Goal: Entertainment & Leisure: Consume media (video, audio)

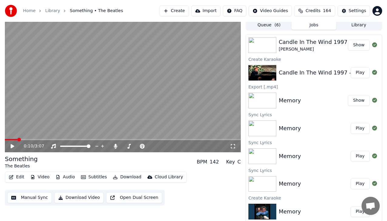
scroll to position [3, 0]
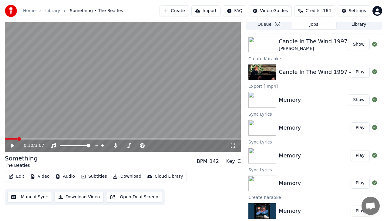
click at [351, 129] on button "Play" at bounding box center [360, 128] width 19 height 11
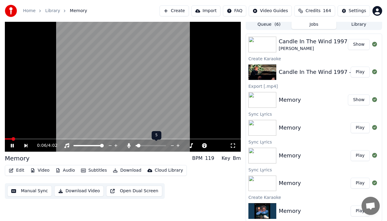
click at [149, 144] on div at bounding box center [156, 146] width 49 height 6
click at [149, 145] on span at bounding box center [151, 145] width 30 height 1
click at [190, 144] on icon at bounding box center [192, 146] width 6 height 6
click at [23, 137] on span at bounding box center [25, 139] width 4 height 4
click at [51, 139] on span at bounding box center [31, 139] width 53 height 1
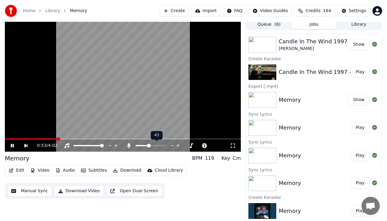
click at [155, 145] on span at bounding box center [151, 145] width 30 height 1
click at [48, 139] on span at bounding box center [32, 139] width 54 height 1
click at [44, 139] on span at bounding box center [24, 139] width 39 height 1
click at [11, 145] on icon at bounding box center [12, 146] width 3 height 4
click at [11, 145] on icon at bounding box center [13, 146] width 4 height 4
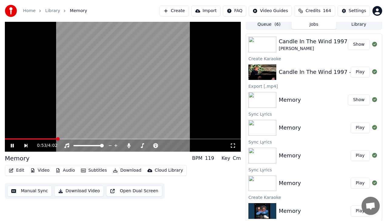
scroll to position [3, 0]
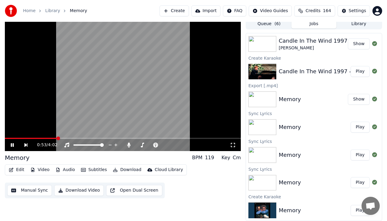
click at [49, 138] on span at bounding box center [31, 138] width 52 height 1
click at [167, 137] on video at bounding box center [123, 85] width 236 height 133
click at [167, 138] on span at bounding box center [100, 138] width 190 height 1
click at [12, 146] on icon at bounding box center [13, 145] width 4 height 4
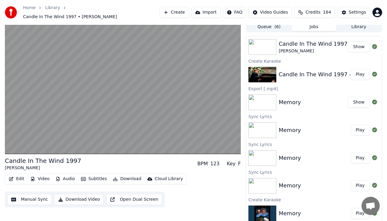
click at [360, 128] on button "Play" at bounding box center [360, 130] width 19 height 11
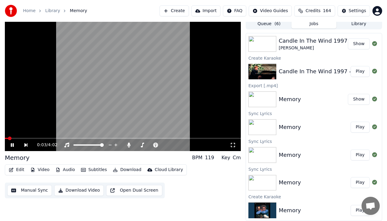
click at [140, 137] on video at bounding box center [123, 85] width 236 height 133
click at [14, 146] on icon at bounding box center [17, 145] width 14 height 5
click at [141, 138] on span at bounding box center [123, 138] width 236 height 1
click at [154, 138] on span at bounding box center [123, 138] width 236 height 1
click at [174, 138] on span at bounding box center [90, 138] width 170 height 1
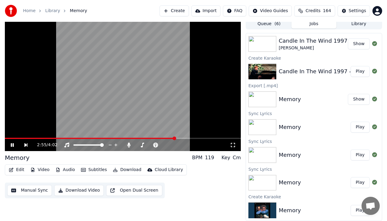
click at [175, 138] on span at bounding box center [90, 138] width 170 height 1
click at [171, 139] on span at bounding box center [88, 138] width 167 height 1
click at [180, 138] on span at bounding box center [97, 138] width 185 height 1
click at [12, 144] on icon at bounding box center [12, 145] width 3 height 4
click at [142, 138] on span at bounding box center [73, 138] width 137 height 1
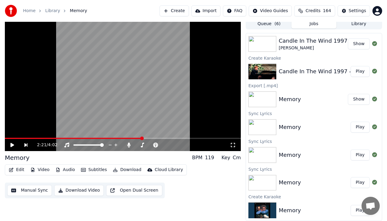
click at [13, 146] on icon at bounding box center [13, 145] width 4 height 4
click at [161, 139] on div "3:50 / 4:02" at bounding box center [123, 145] width 236 height 12
click at [161, 138] on span at bounding box center [83, 138] width 157 height 1
click at [169, 139] on div "3:09 / 4:02" at bounding box center [123, 145] width 236 height 12
click at [169, 138] on span at bounding box center [87, 138] width 164 height 1
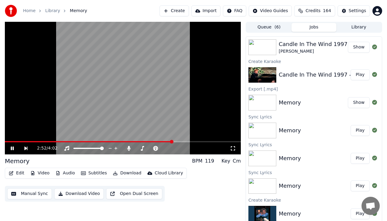
click at [172, 141] on span at bounding box center [88, 141] width 167 height 1
click at [169, 141] on span at bounding box center [87, 141] width 164 height 1
click at [163, 142] on span at bounding box center [84, 141] width 158 height 1
click at [174, 143] on div "3:08 / 4:02" at bounding box center [123, 149] width 236 height 12
click at [174, 140] on video at bounding box center [123, 88] width 236 height 133
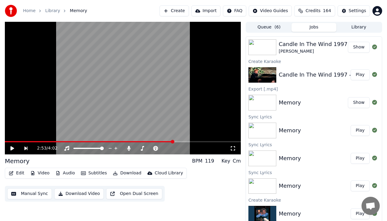
click at [173, 141] on span at bounding box center [89, 141] width 169 height 1
click at [11, 147] on icon at bounding box center [13, 149] width 4 height 4
click at [172, 141] on span at bounding box center [88, 141] width 167 height 1
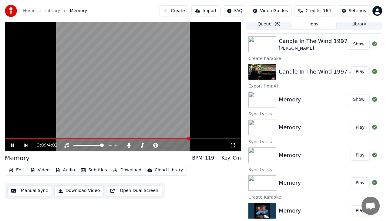
click at [12, 147] on icon at bounding box center [12, 146] width 3 height 4
click at [157, 139] on span at bounding box center [81, 138] width 152 height 1
click at [13, 145] on icon at bounding box center [13, 145] width 4 height 4
click at [160, 139] on span at bounding box center [82, 138] width 155 height 1
click at [12, 147] on icon at bounding box center [12, 146] width 3 height 4
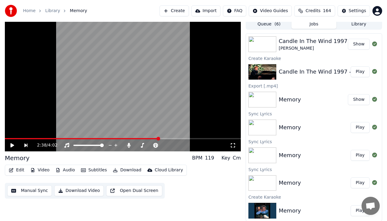
click at [159, 139] on span at bounding box center [82, 138] width 154 height 1
click at [15, 146] on icon at bounding box center [17, 145] width 14 height 5
click at [140, 139] on span at bounding box center [102, 138] width 195 height 1
click at [157, 138] on span at bounding box center [123, 138] width 236 height 1
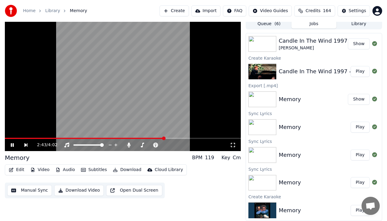
click at [15, 145] on icon at bounding box center [17, 145] width 14 height 5
click at [154, 138] on span at bounding box center [85, 138] width 160 height 1
click at [14, 146] on icon at bounding box center [17, 145] width 14 height 5
click at [11, 146] on icon at bounding box center [12, 145] width 3 height 4
click at [11, 143] on icon at bounding box center [13, 145] width 4 height 4
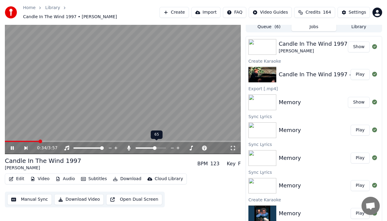
click at [147, 148] on span at bounding box center [146, 148] width 20 height 1
click at [10, 146] on icon at bounding box center [17, 148] width 14 height 5
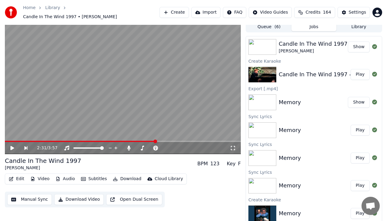
click at [353, 126] on button "Play" at bounding box center [360, 130] width 19 height 11
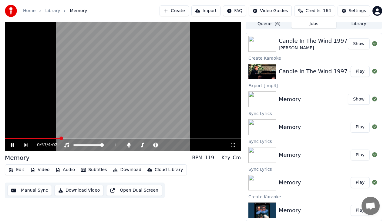
click at [42, 138] on span at bounding box center [33, 138] width 56 height 1
click at [155, 145] on span at bounding box center [151, 145] width 30 height 1
click at [51, 139] on span at bounding box center [28, 138] width 46 height 1
click at [47, 138] on span at bounding box center [26, 138] width 42 height 1
click at [22, 138] on span at bounding box center [14, 138] width 18 height 1
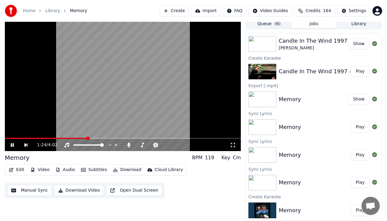
click at [8, 137] on video at bounding box center [123, 85] width 236 height 133
click at [11, 146] on icon at bounding box center [13, 145] width 4 height 4
click at [8, 139] on span at bounding box center [6, 138] width 3 height 1
click at [21, 138] on span at bounding box center [123, 138] width 236 height 1
click at [154, 138] on span at bounding box center [79, 138] width 149 height 1
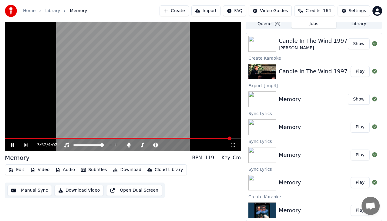
click at [138, 138] on span at bounding box center [118, 138] width 226 height 1
click at [12, 146] on icon at bounding box center [17, 145] width 14 height 5
click at [10, 143] on icon at bounding box center [17, 145] width 14 height 5
click at [159, 145] on span at bounding box center [151, 145] width 30 height 1
click at [154, 138] on span at bounding box center [80, 138] width 150 height 1
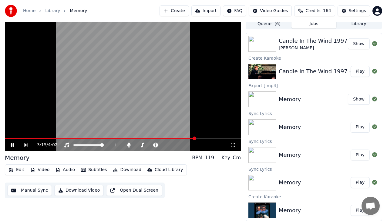
click at [178, 138] on span at bounding box center [100, 138] width 190 height 1
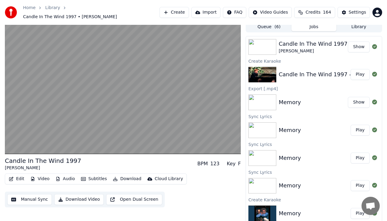
click at [353, 126] on button "Play" at bounding box center [360, 130] width 19 height 11
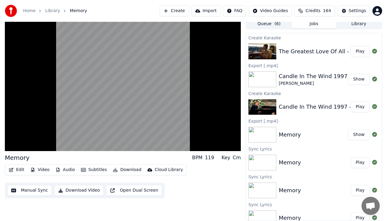
scroll to position [230, 0]
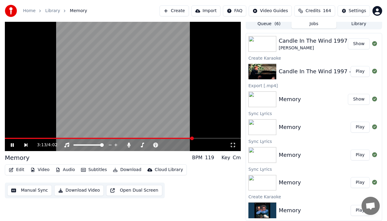
click at [177, 138] on span at bounding box center [99, 138] width 188 height 1
click at [164, 138] on span at bounding box center [84, 138] width 159 height 1
click at [170, 138] on span at bounding box center [88, 138] width 166 height 1
click at [168, 137] on video at bounding box center [123, 85] width 236 height 133
click at [167, 138] on span at bounding box center [86, 138] width 163 height 1
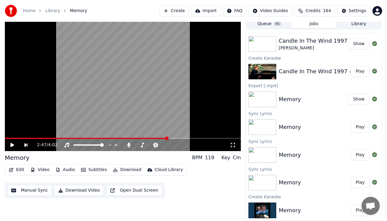
click at [13, 147] on icon at bounding box center [17, 145] width 14 height 5
click at [166, 139] on span at bounding box center [85, 138] width 161 height 1
click at [147, 138] on div "Tempo Tempo" at bounding box center [156, 135] width 19 height 8
click at [147, 139] on div "Tempo Tempo" at bounding box center [156, 135] width 19 height 8
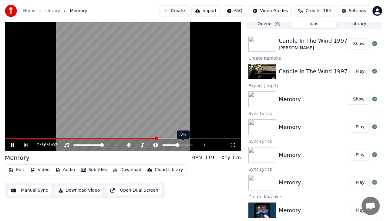
click at [157, 138] on span at bounding box center [81, 138] width 152 height 1
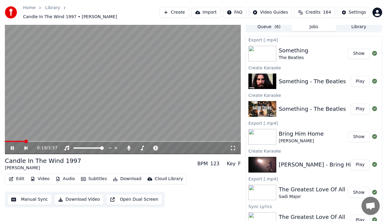
scroll to position [0, 0]
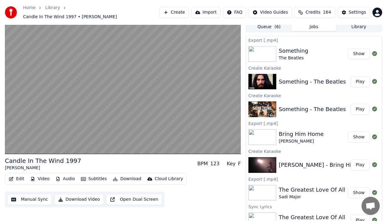
click at [355, 162] on button "Play" at bounding box center [360, 165] width 19 height 11
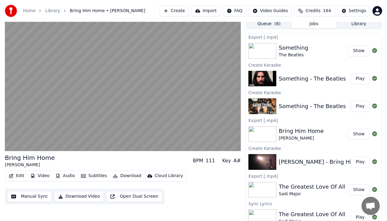
click at [355, 134] on button "Show" at bounding box center [359, 134] width 22 height 11
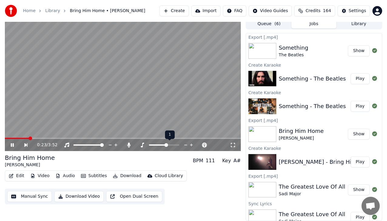
click at [185, 145] on icon at bounding box center [185, 145] width 3 height 1
click at [6, 138] on span at bounding box center [8, 139] width 4 height 4
click at [16, 138] on span at bounding box center [10, 138] width 11 height 1
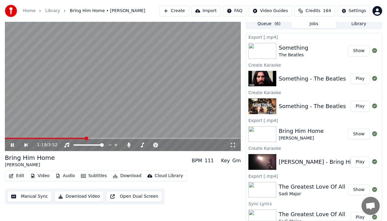
click at [12, 145] on icon at bounding box center [12, 145] width 3 height 4
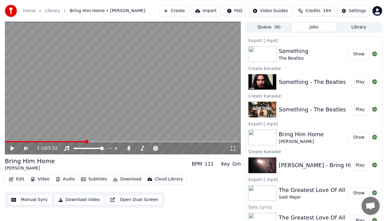
click at [11, 148] on icon at bounding box center [13, 149] width 4 height 4
click at [9, 143] on span at bounding box center [11, 142] width 4 height 4
click at [11, 141] on span at bounding box center [26, 141] width 42 height 1
click at [52, 141] on video at bounding box center [123, 88] width 236 height 133
click at [10, 147] on icon at bounding box center [17, 148] width 14 height 5
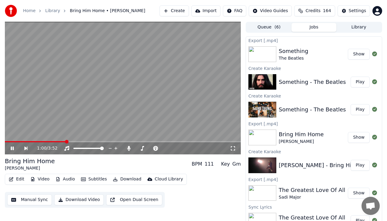
click at [51, 141] on span at bounding box center [35, 141] width 61 height 1
click at [38, 142] on span at bounding box center [29, 141] width 48 height 1
click at [73, 142] on span at bounding box center [49, 141] width 88 height 1
click at [204, 142] on span at bounding box center [112, 141] width 214 height 1
click at [182, 142] on span at bounding box center [93, 141] width 177 height 1
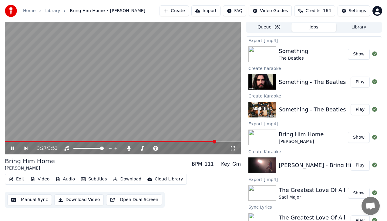
click at [12, 149] on icon at bounding box center [17, 148] width 14 height 5
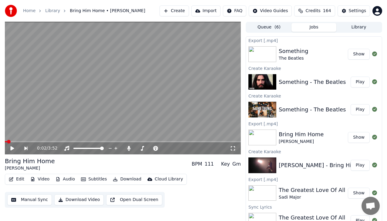
click at [7, 142] on span at bounding box center [6, 141] width 2 height 1
click at [12, 147] on icon at bounding box center [13, 149] width 4 height 4
click at [12, 148] on icon at bounding box center [12, 149] width 3 height 4
click at [8, 141] on span at bounding box center [6, 141] width 3 height 1
click at [11, 150] on icon at bounding box center [13, 149] width 4 height 4
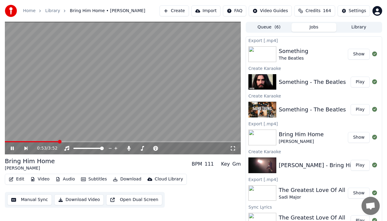
click at [45, 141] on span at bounding box center [32, 141] width 54 height 1
click at [39, 140] on video at bounding box center [123, 88] width 236 height 133
click at [41, 141] on span at bounding box center [23, 141] width 36 height 1
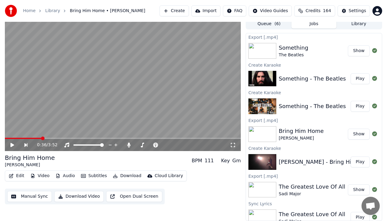
click at [12, 148] on div "0:36 / 3:52" at bounding box center [122, 145] width 231 height 6
click at [12, 145] on icon at bounding box center [13, 145] width 4 height 4
click at [38, 137] on video at bounding box center [123, 85] width 236 height 133
click at [38, 139] on span at bounding box center [28, 138] width 46 height 1
click at [12, 144] on icon at bounding box center [13, 145] width 4 height 4
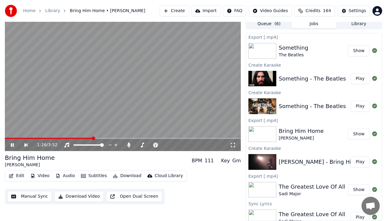
click at [67, 138] on span at bounding box center [49, 138] width 88 height 1
click at [139, 139] on span at bounding box center [95, 138] width 180 height 1
click at [137, 138] on span at bounding box center [71, 138] width 132 height 1
click at [163, 139] on span at bounding box center [84, 138] width 158 height 1
click at [10, 146] on icon at bounding box center [17, 145] width 14 height 5
